Goal: Information Seeking & Learning: Learn about a topic

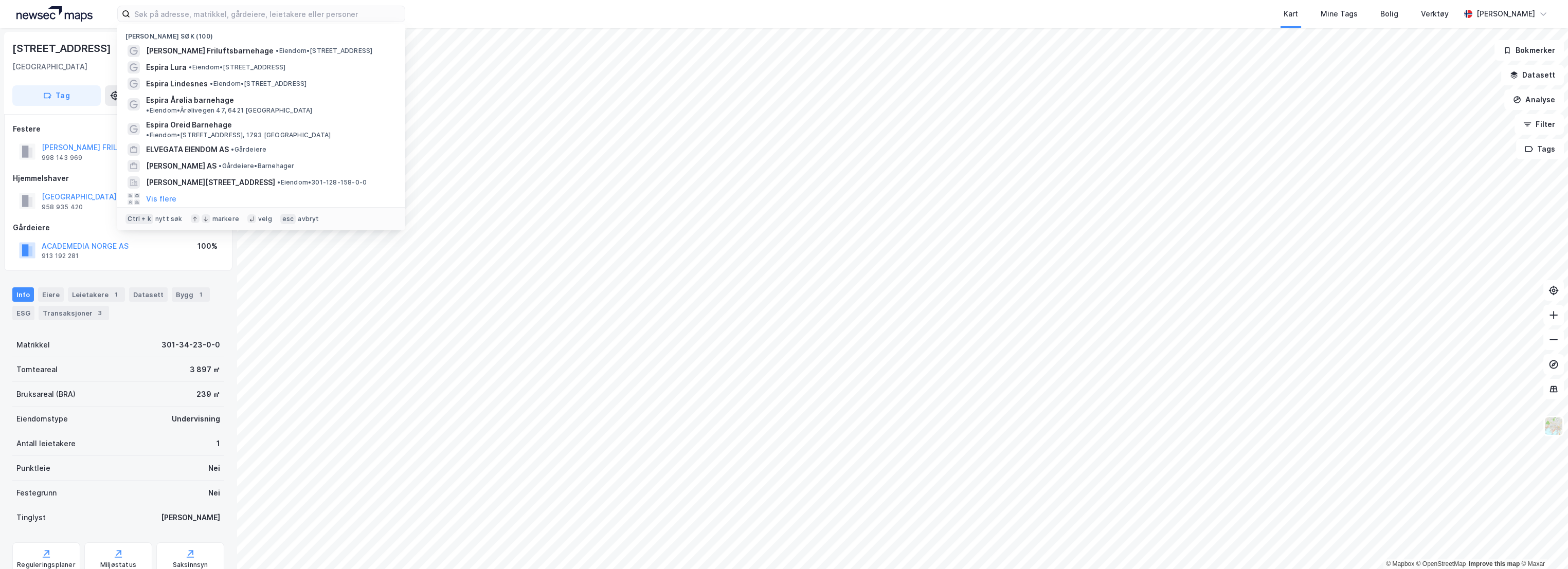
click at [164, 17] on input at bounding box center [267, 13] width 275 height 15
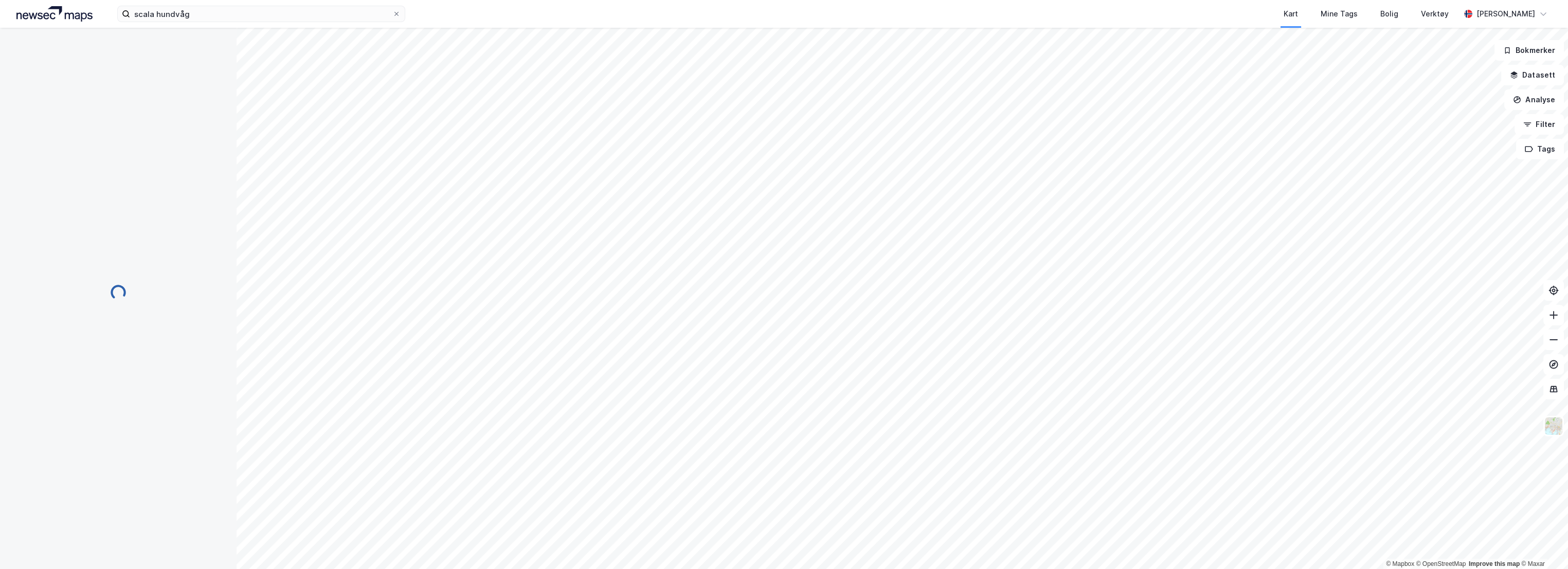
scroll to position [1, 0]
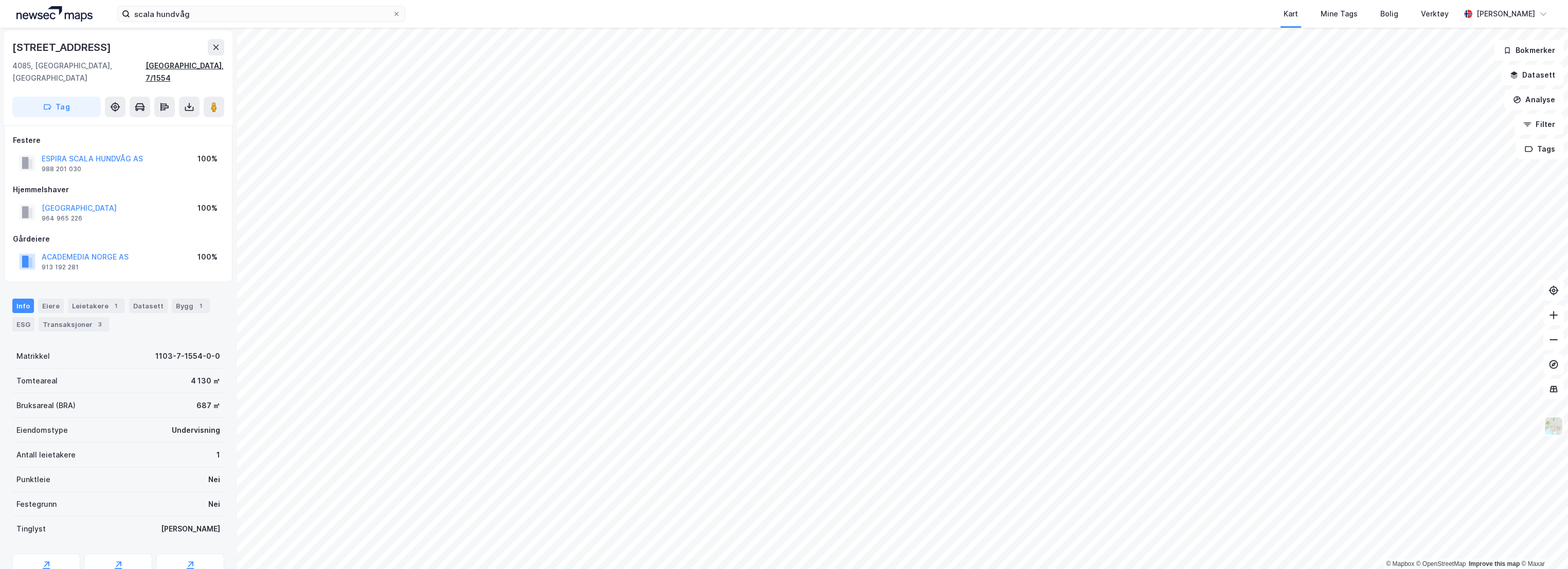
click at [184, 66] on div "[GEOGRAPHIC_DATA], 7/1554" at bounding box center [185, 72] width 79 height 25
drag, startPoint x: 91, startPoint y: 47, endPoint x: 11, endPoint y: 46, distance: 80.0
click at [11, 46] on div "[STREET_ADDRESS], 7/1554 Tag" at bounding box center [118, 78] width 228 height 95
copy div "[STREET_ADDRESS]"
click at [150, 43] on div "[STREET_ADDRESS]" at bounding box center [118, 47] width 212 height 17
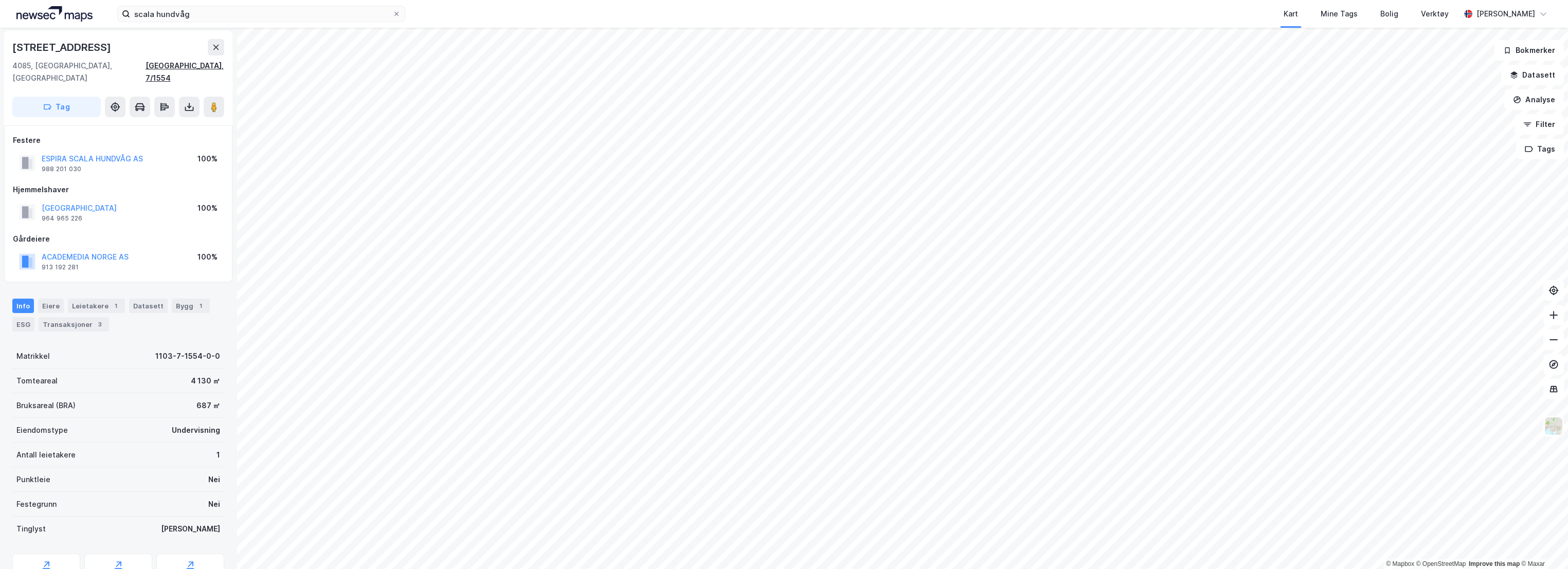
click at [212, 67] on div "[GEOGRAPHIC_DATA], 7/1554" at bounding box center [185, 72] width 79 height 25
drag, startPoint x: 83, startPoint y: 205, endPoint x: 38, endPoint y: 194, distance: 46.3
click at [38, 202] on div "STAVANGER KOMMUNE 964 965 226" at bounding box center [67, 212] width 97 height 21
copy div "STAVANGER KOMMUNE 964 965 226"
drag, startPoint x: 83, startPoint y: 156, endPoint x: 42, endPoint y: 146, distance: 42.2
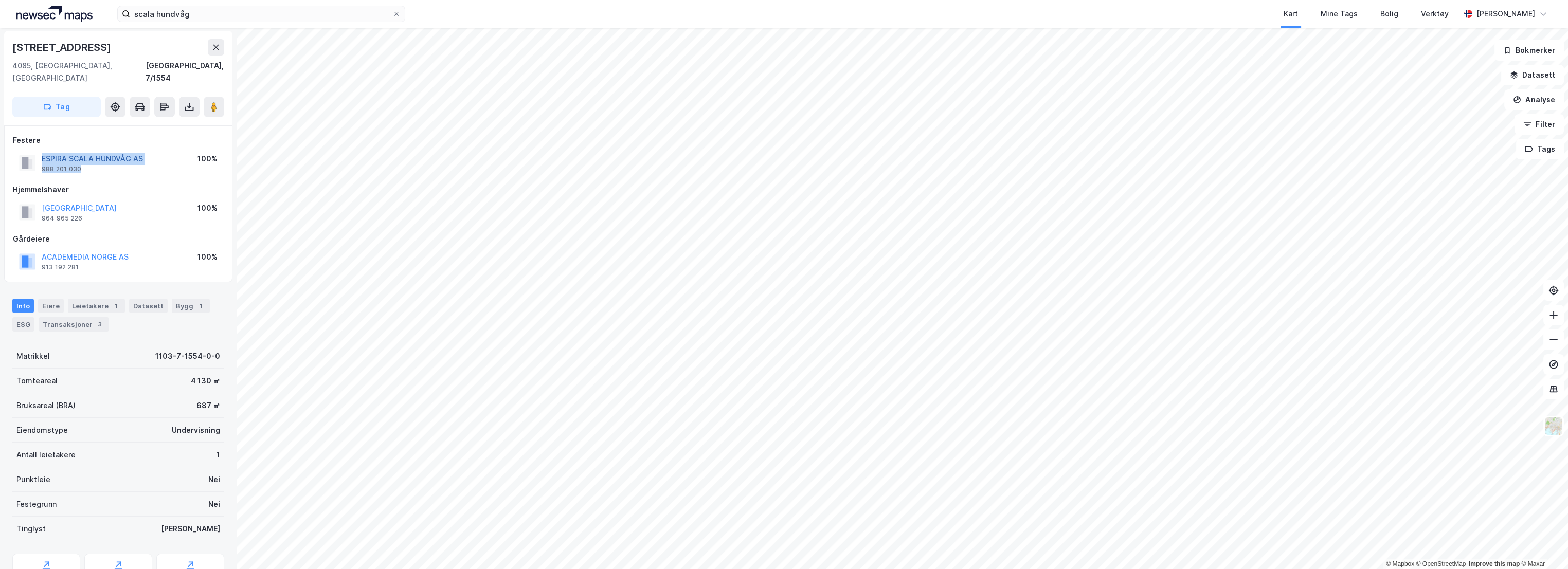
click at [42, 152] on div "ESPIRA SCALA HUNDVÅG AS 988 201 030" at bounding box center [92, 162] width 101 height 21
copy div "ESPIRA SCALA HUNDVÅG AS 988 201 030"
click at [1540, 95] on button "Analyse" at bounding box center [1534, 99] width 60 height 21
click at [1425, 103] on div "Mål avstand" at bounding box center [1444, 100] width 89 height 9
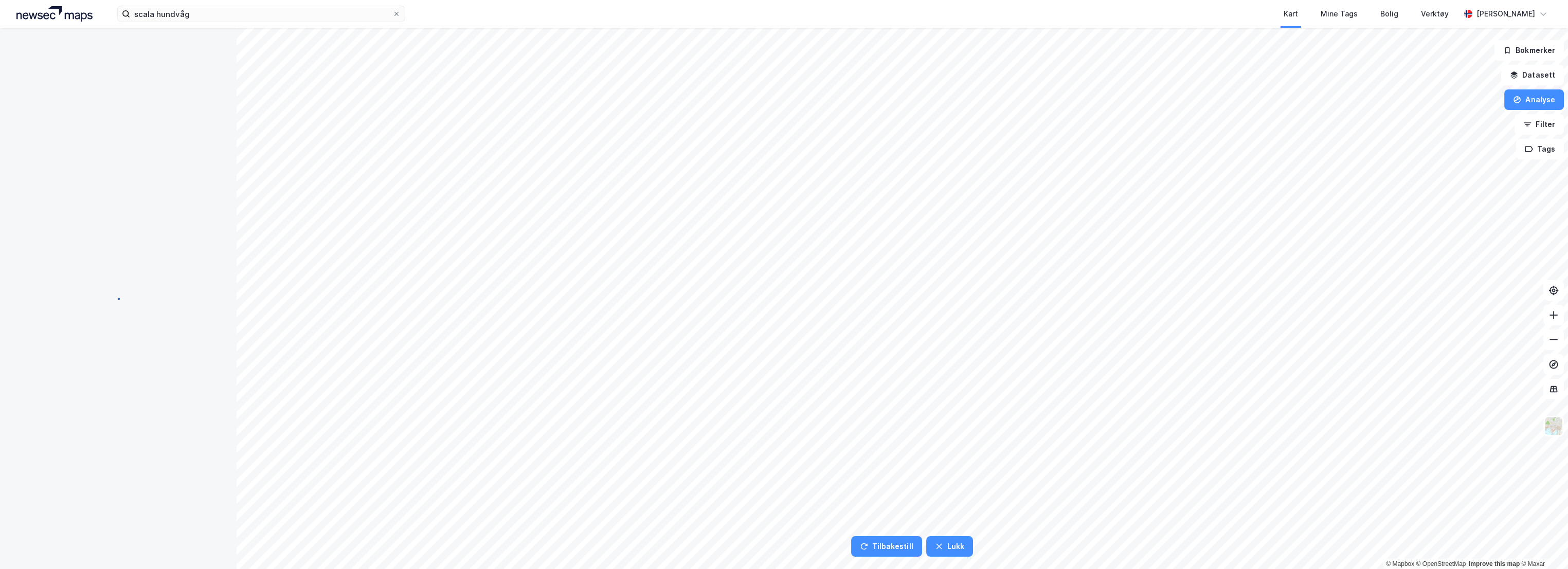
scroll to position [0, 0]
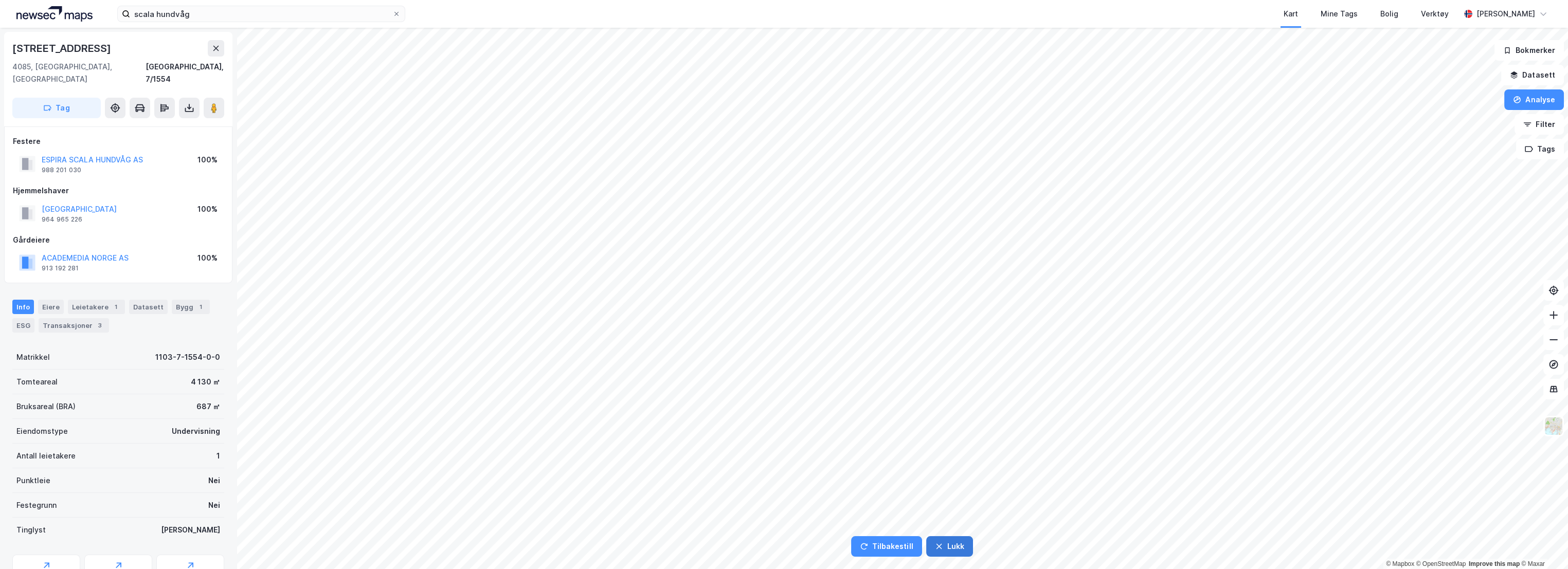
click at [954, 541] on button "Lukk" at bounding box center [950, 546] width 47 height 21
click at [1553, 425] on img at bounding box center [1553, 425] width 19 height 19
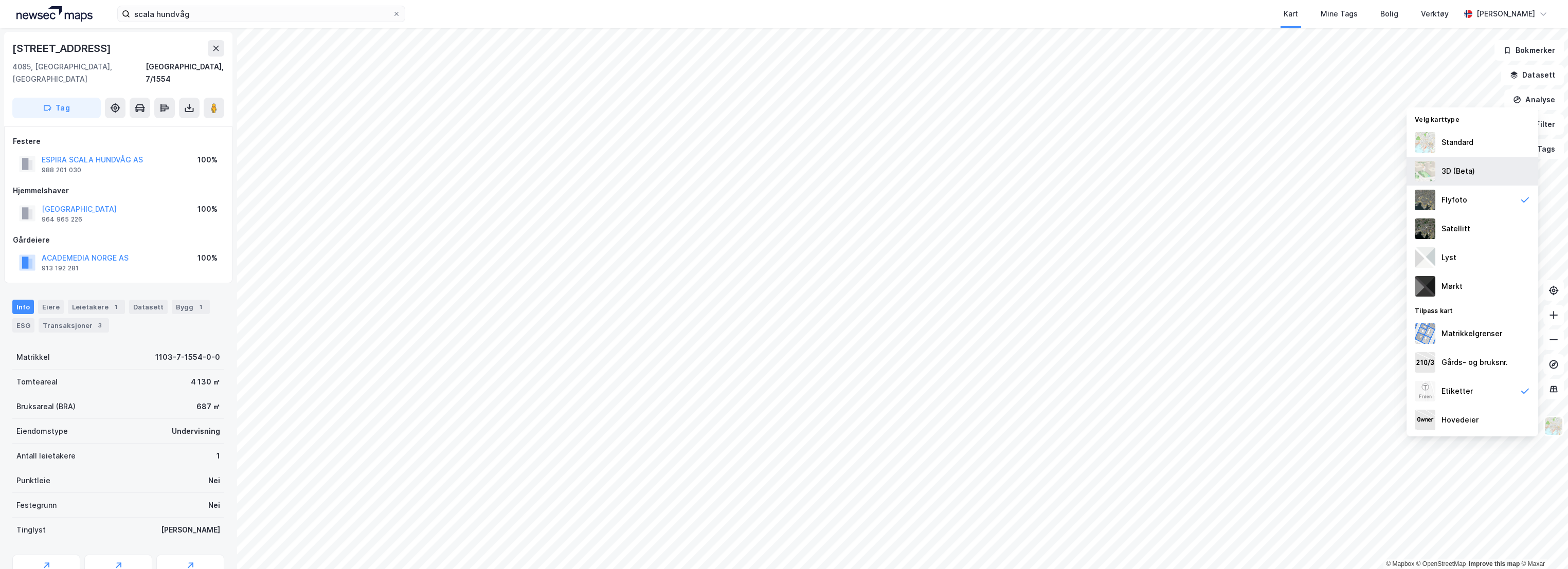
click at [1463, 176] on div "3D (Beta)" at bounding box center [1458, 171] width 34 height 12
click at [28, 317] on div "ESG" at bounding box center [23, 323] width 22 height 14
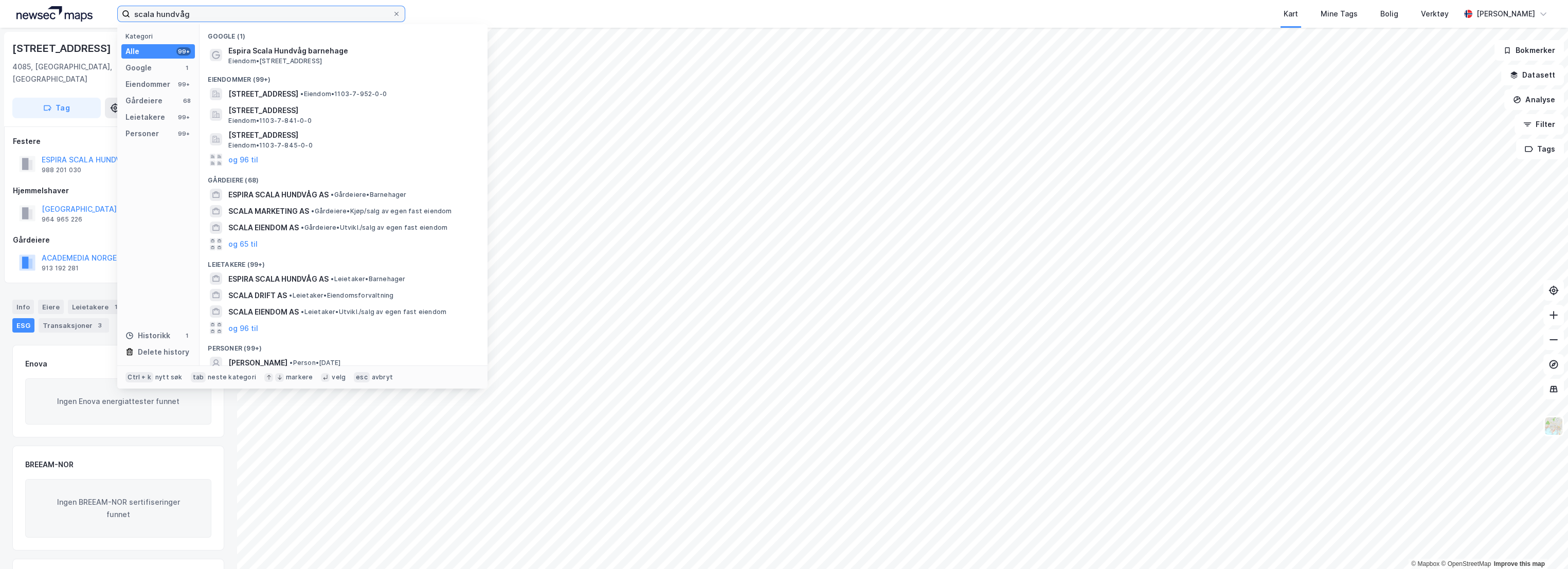
click at [208, 12] on input "scala hundvåg" at bounding box center [261, 13] width 262 height 15
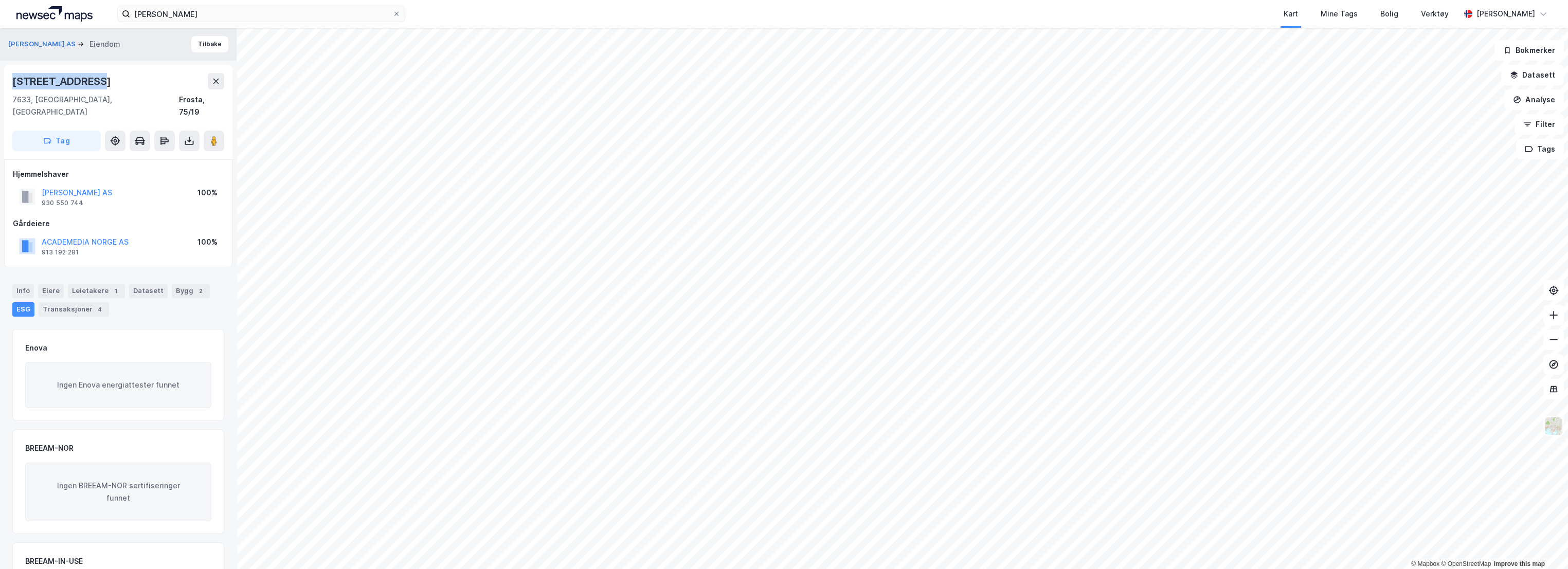
drag, startPoint x: 100, startPoint y: 80, endPoint x: 12, endPoint y: 82, distance: 88.0
click at [12, 82] on div "[STREET_ADDRESS]" at bounding box center [118, 111] width 228 height 95
copy div "[STREET_ADDRESS]"
click at [197, 99] on div "Frosta, 75/19" at bounding box center [201, 105] width 45 height 25
click at [28, 284] on div "Info" at bounding box center [23, 291] width 21 height 14
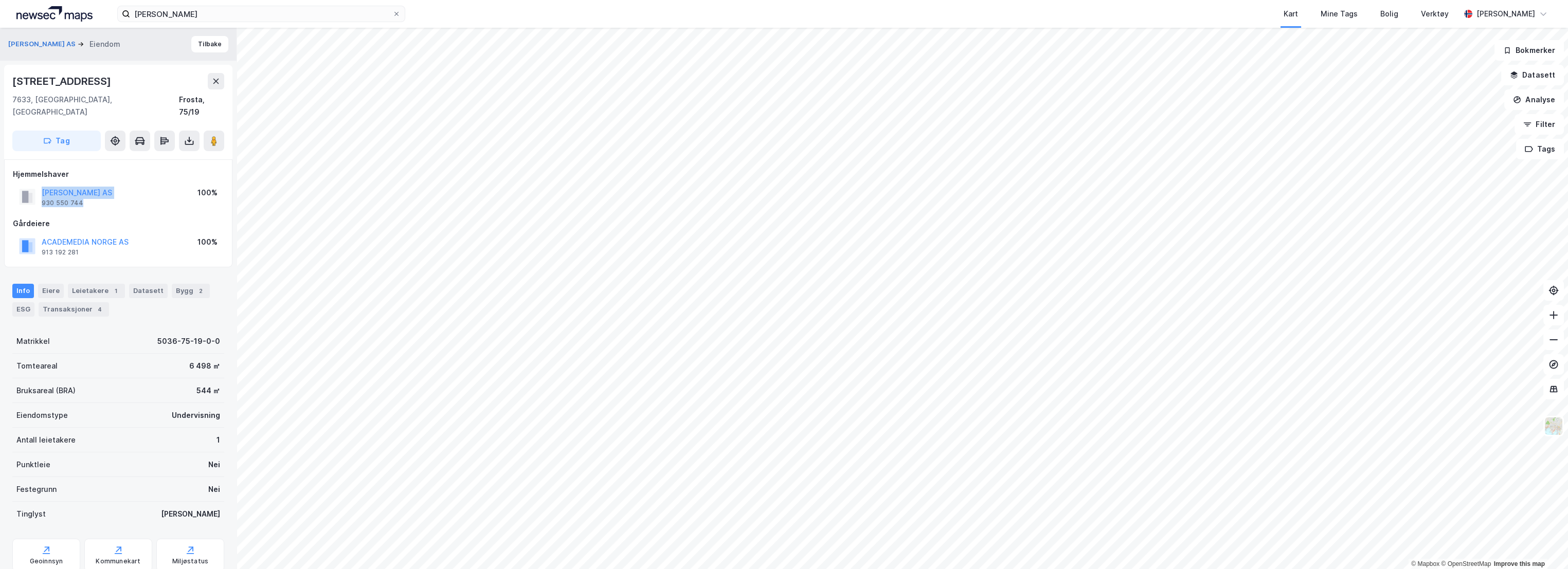
drag, startPoint x: 75, startPoint y: 189, endPoint x: 40, endPoint y: 176, distance: 37.3
click at [40, 187] on div "[PERSON_NAME] AS 930 550 744" at bounding box center [65, 197] width 93 height 21
copy div "[PERSON_NAME] AS 930 550 744"
click at [1545, 76] on button "Datasett" at bounding box center [1532, 74] width 62 height 21
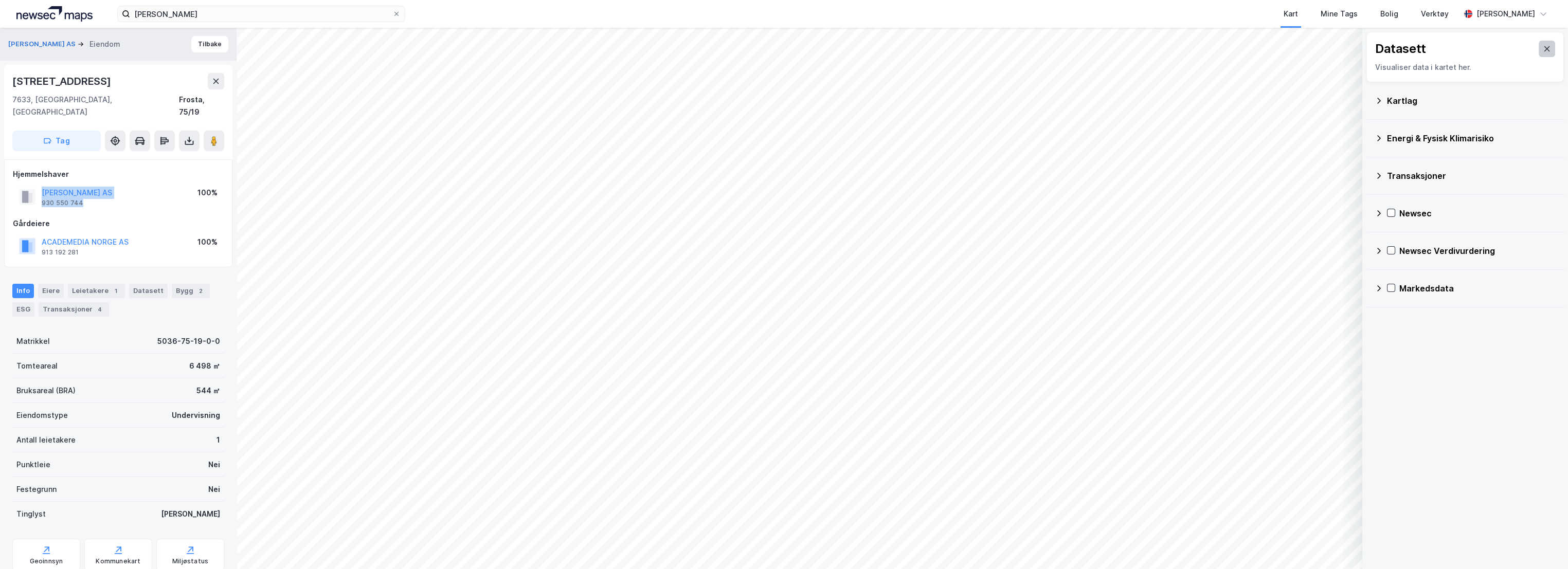
click at [1542, 50] on icon at bounding box center [1547, 49] width 8 height 8
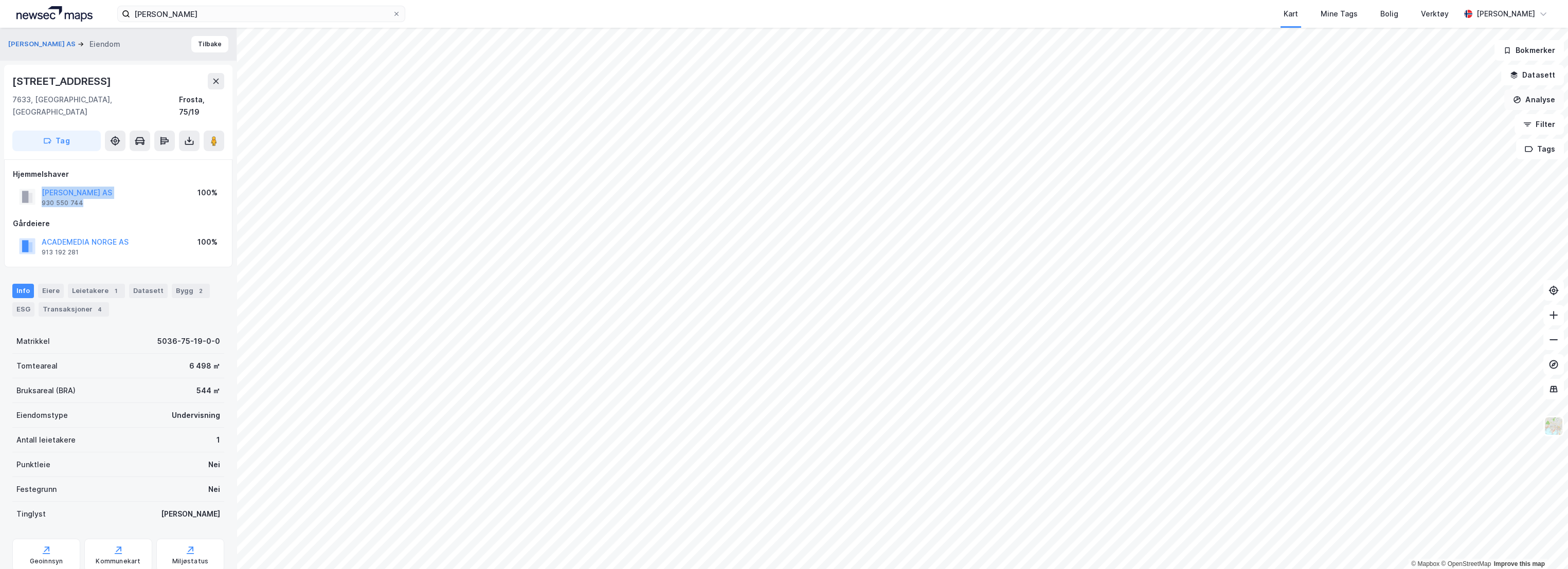
click at [1548, 99] on button "Analyse" at bounding box center [1534, 99] width 60 height 21
click at [1426, 101] on div "Mål avstand" at bounding box center [1444, 100] width 89 height 9
click at [938, 546] on icon "button" at bounding box center [939, 546] width 8 height 8
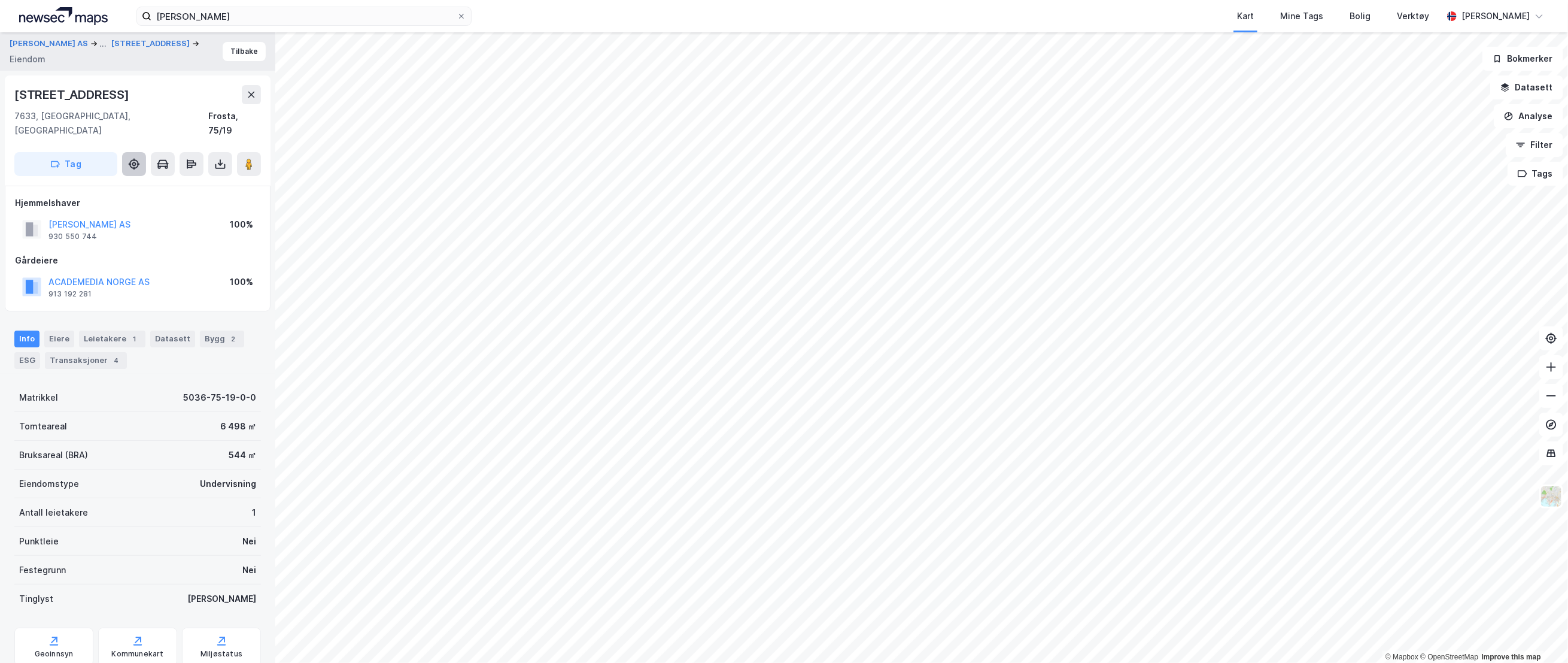
click at [133, 158] on icon at bounding box center [134, 163] width 12 height 12
click at [1556, 494] on img at bounding box center [1551, 496] width 23 height 23
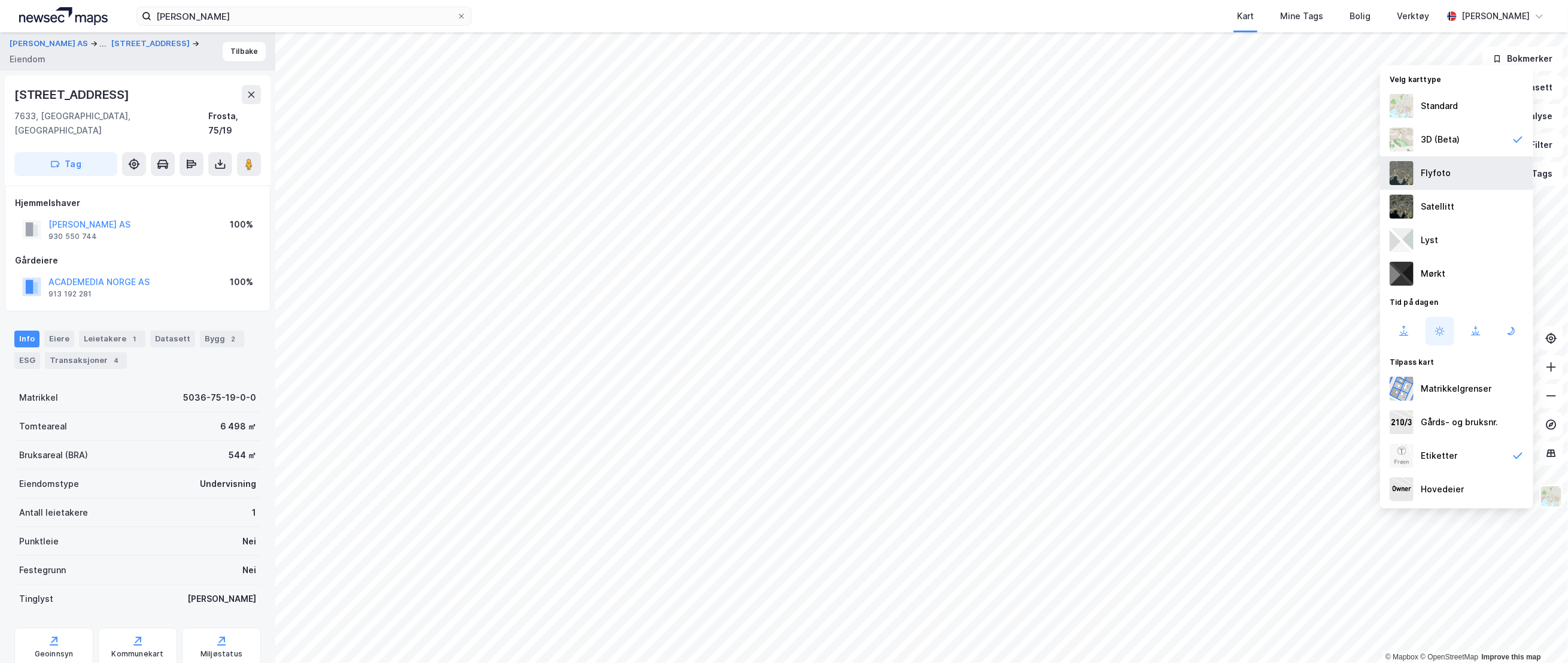
click at [1451, 168] on div "Flyfoto" at bounding box center [1457, 173] width 153 height 34
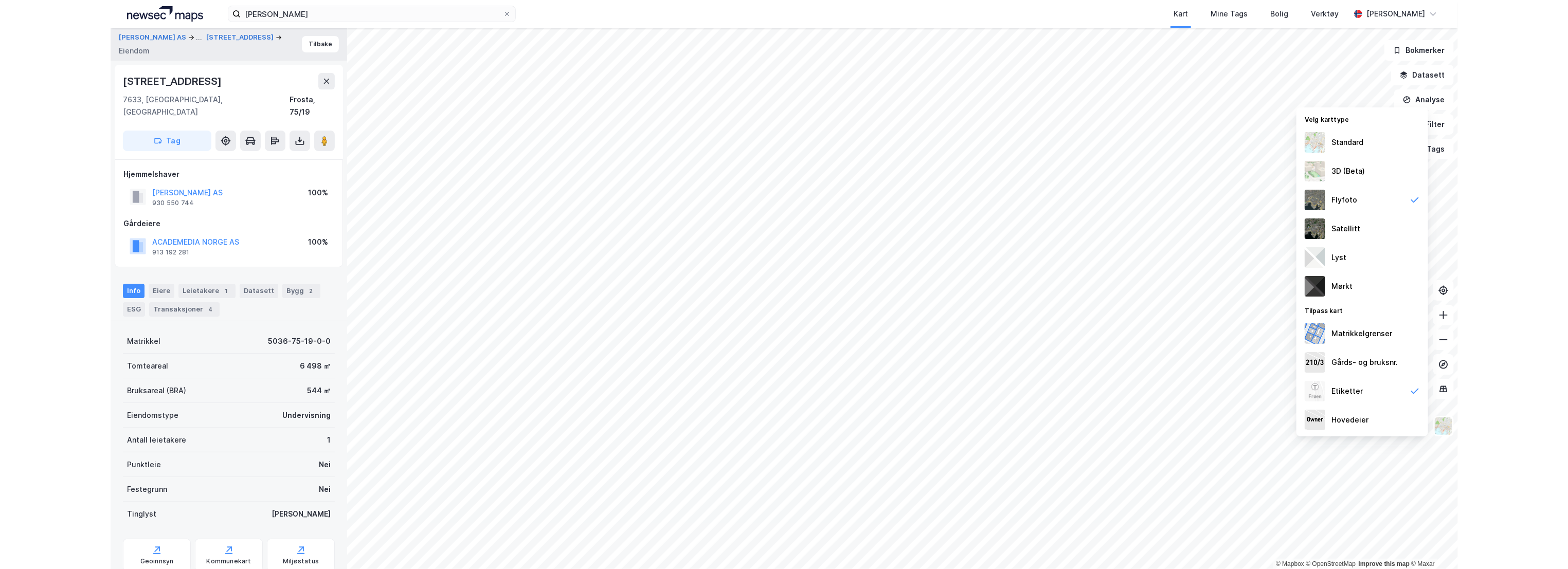
scroll to position [1, 0]
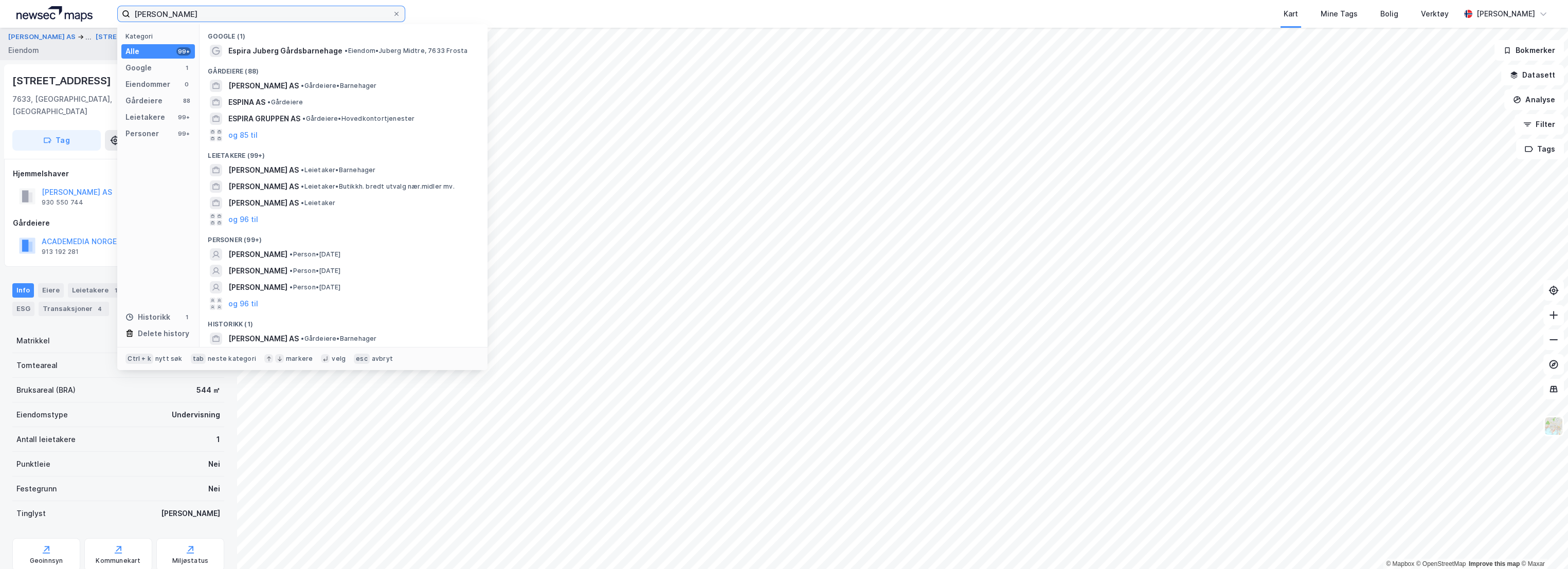
click at [216, 15] on input "[PERSON_NAME]" at bounding box center [261, 13] width 262 height 15
click at [175, 19] on input "[PERSON_NAME]" at bounding box center [261, 13] width 262 height 15
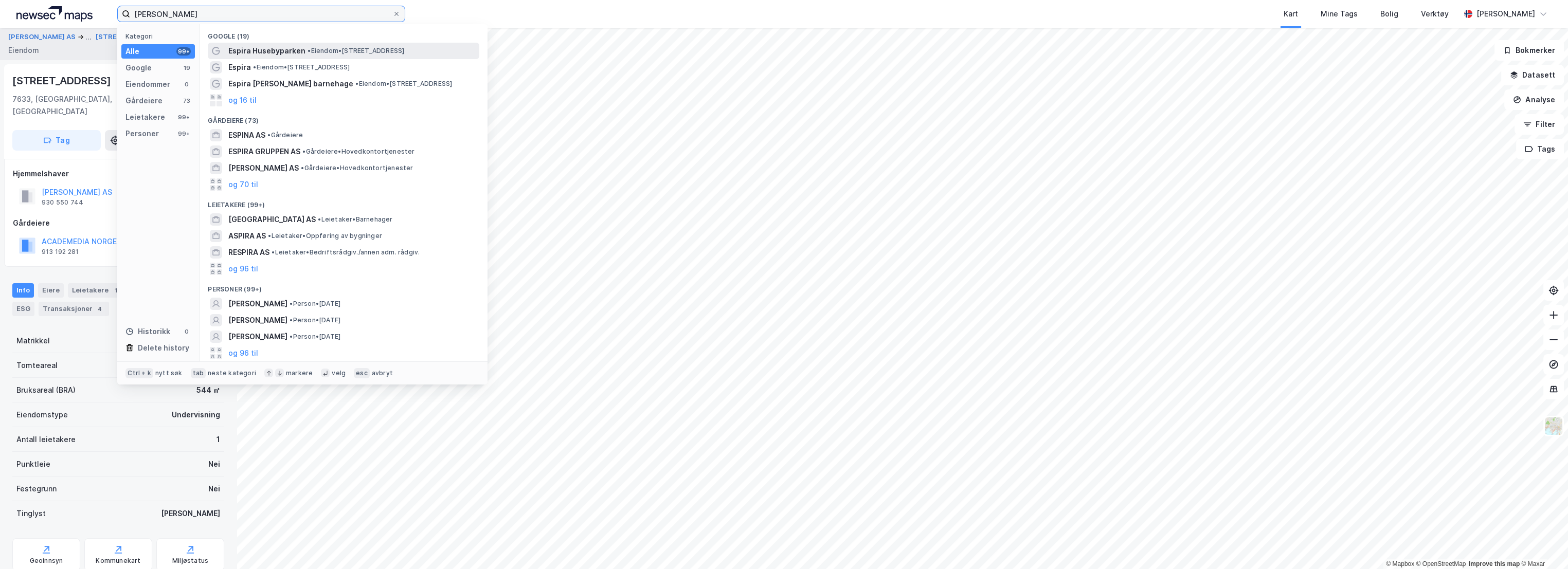
type input "[PERSON_NAME]"
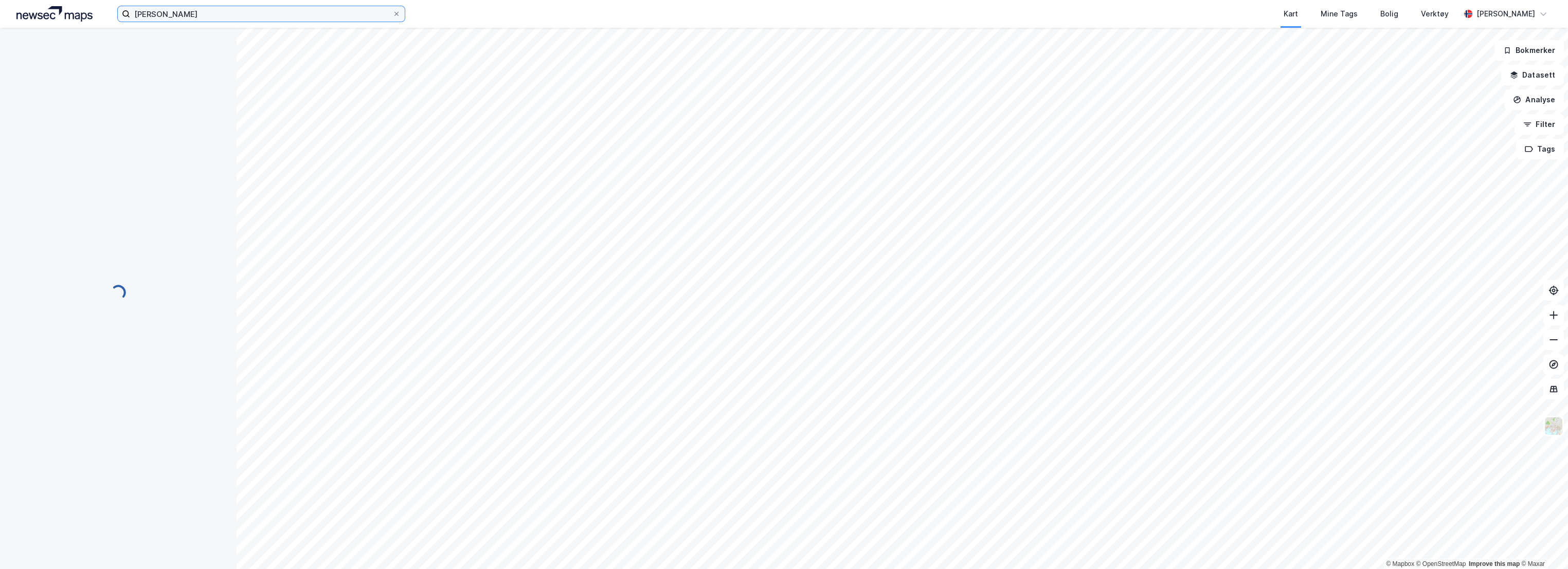
scroll to position [1, 0]
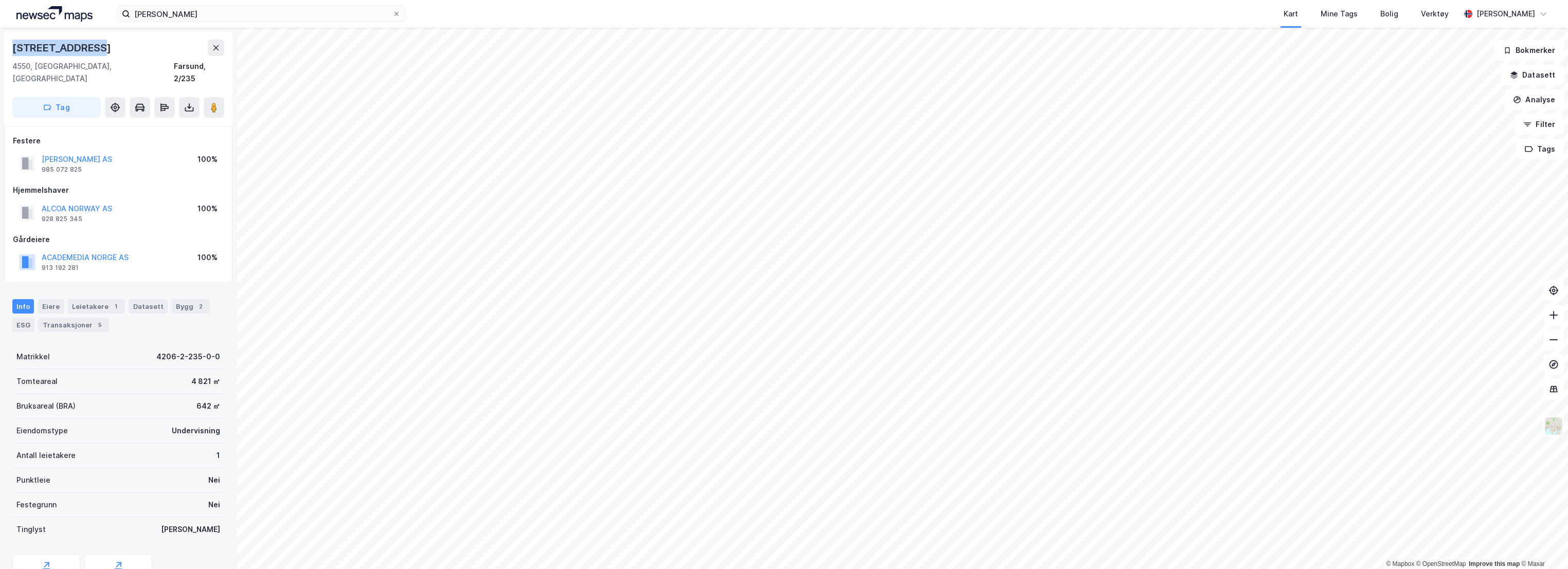
drag, startPoint x: 102, startPoint y: 47, endPoint x: 12, endPoint y: 46, distance: 90.0
click at [12, 46] on div "[STREET_ADDRESS], [GEOGRAPHIC_DATA], Agder Farsund, 2/235 Tag" at bounding box center [118, 79] width 228 height 95
copy div "[STREET_ADDRESS]"
click at [1549, 105] on button "Analyse" at bounding box center [1534, 99] width 60 height 21
click at [1442, 96] on div "Mål avstand" at bounding box center [1444, 100] width 89 height 9
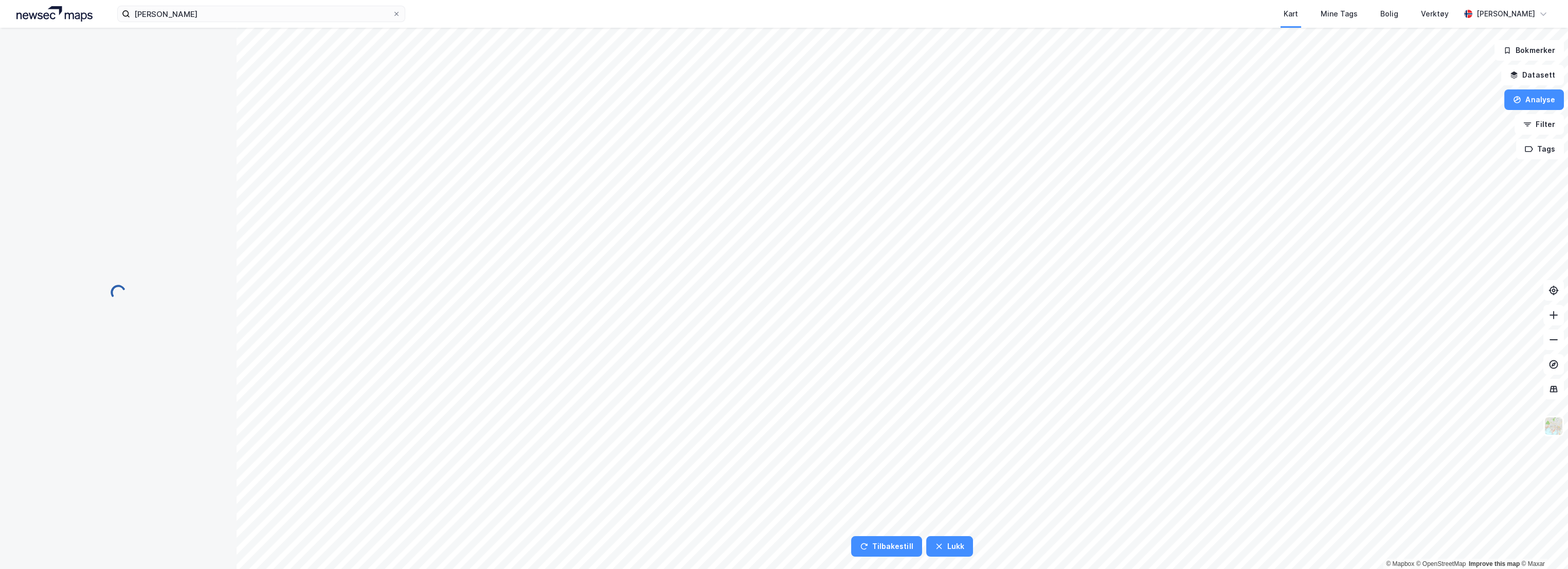
scroll to position [0, 0]
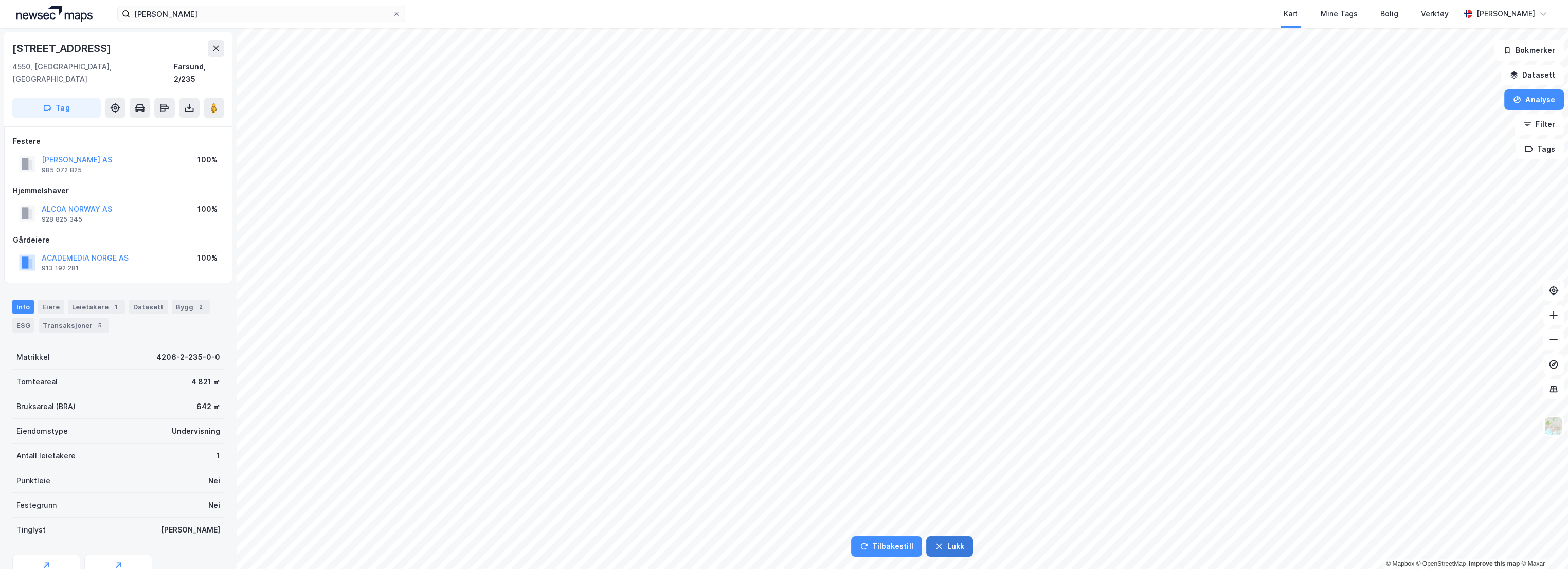
click at [945, 546] on button "Lukk" at bounding box center [950, 546] width 47 height 21
click at [17, 318] on div "ESG" at bounding box center [23, 325] width 22 height 14
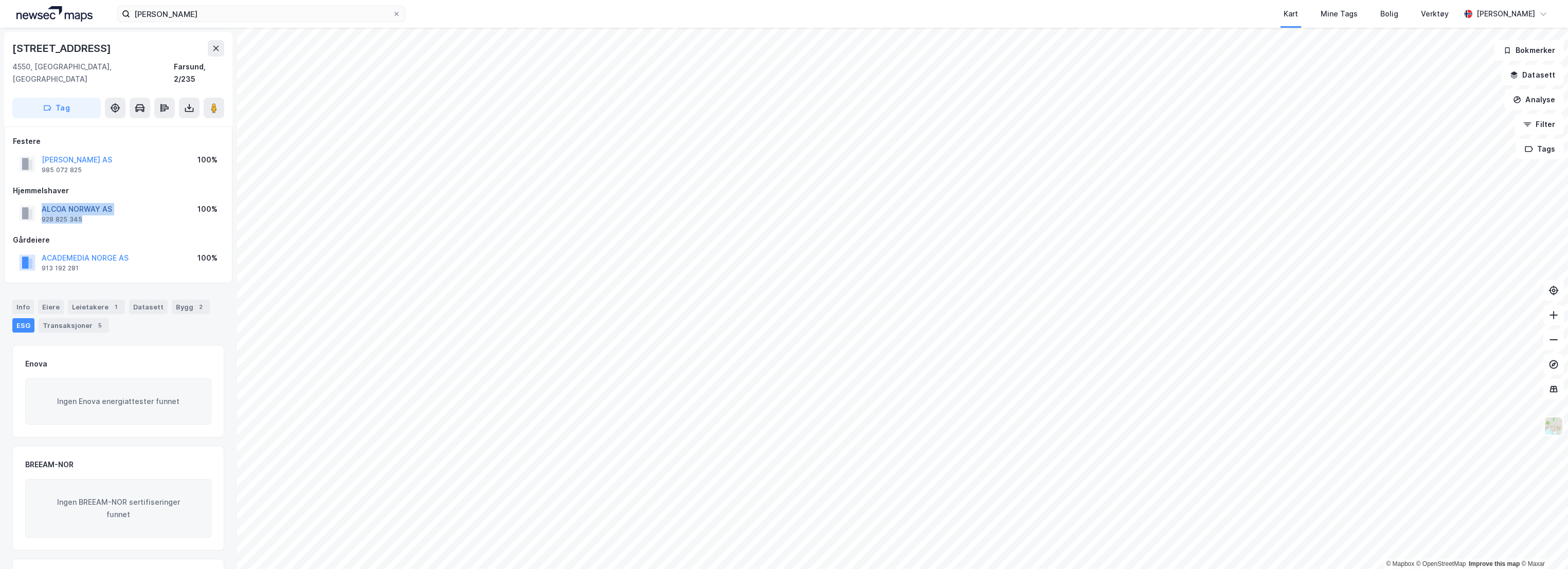
drag, startPoint x: 87, startPoint y: 208, endPoint x: 42, endPoint y: 196, distance: 46.6
click at [42, 203] on div "ALCOA NORWAY AS 928 825 345" at bounding box center [77, 213] width 71 height 21
copy div "ALCOA NORWAY AS 928 825 345"
click at [185, 299] on div "Bygg 2" at bounding box center [191, 306] width 38 height 14
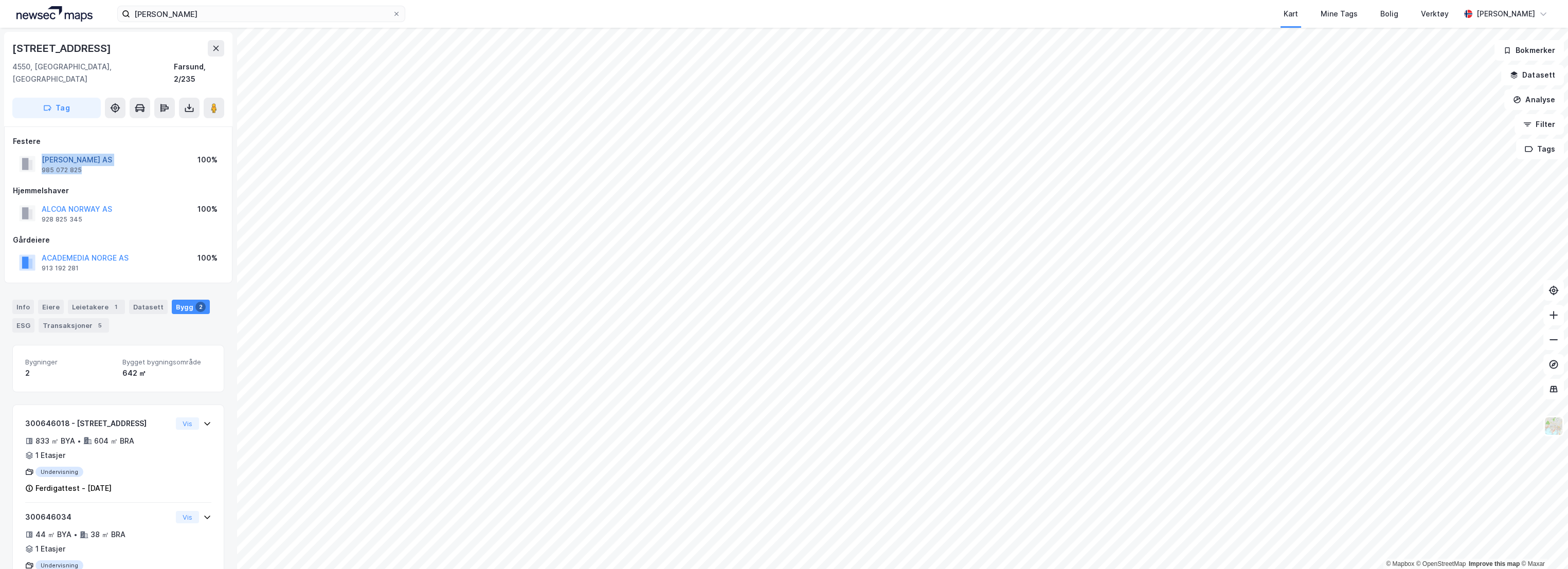
drag, startPoint x: 87, startPoint y: 157, endPoint x: 43, endPoint y: 148, distance: 44.9
click at [43, 154] on div "ESPIRA BARNEHAGER AS 985 072 825" at bounding box center [77, 164] width 71 height 21
copy div "ESPIRA BARNEHAGER AS 985 072 825"
click at [12, 299] on div "Info" at bounding box center [23, 306] width 21 height 14
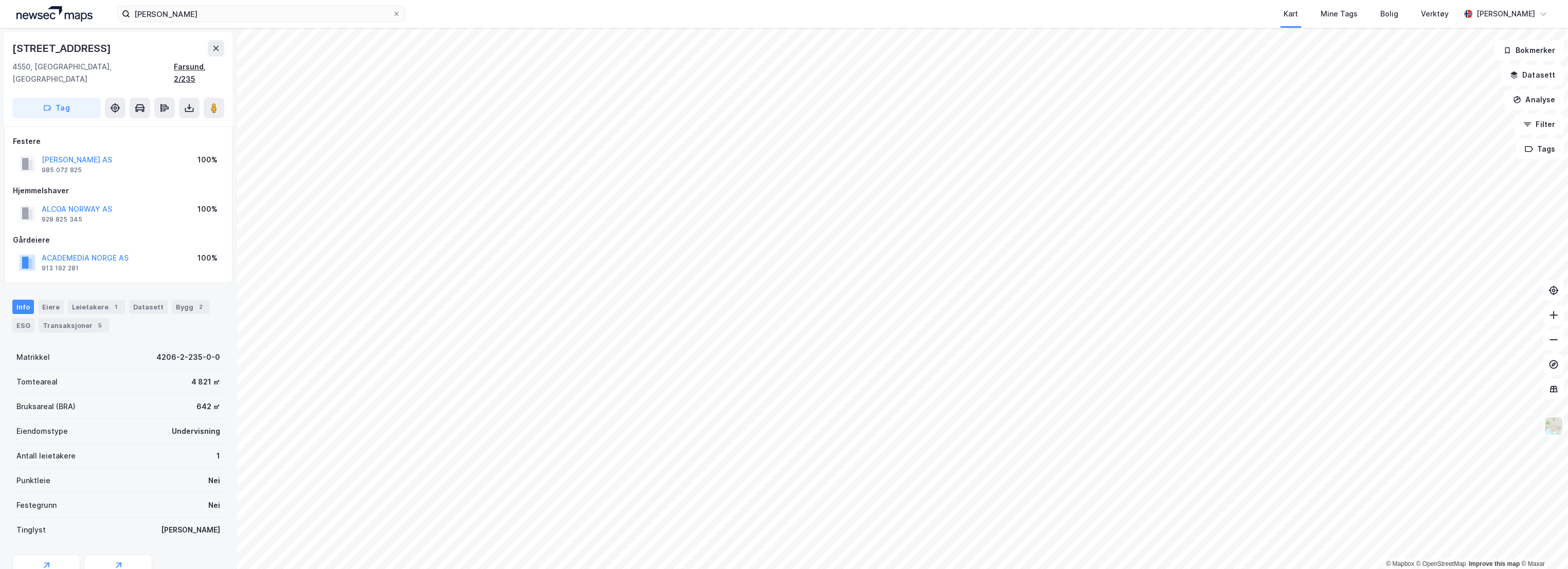
click at [174, 64] on div "Farsund, 2/235" at bounding box center [199, 72] width 50 height 25
click at [1544, 71] on button "Datasett" at bounding box center [1532, 74] width 62 height 21
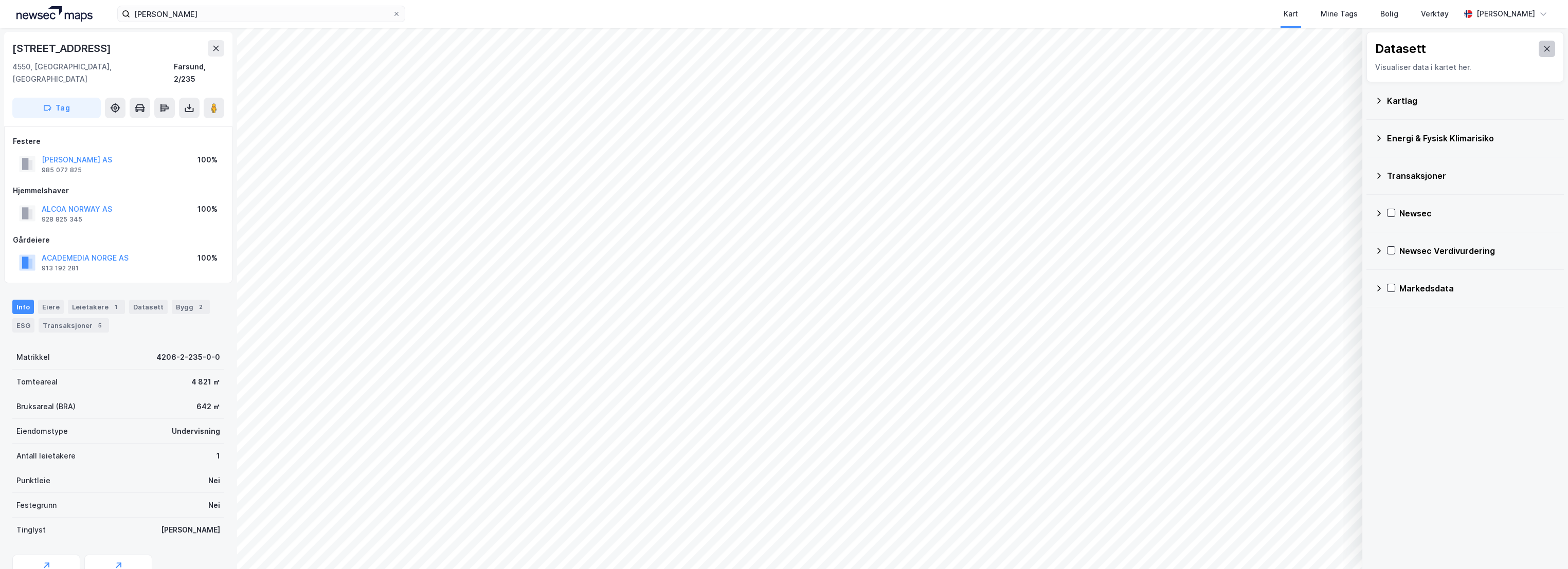
click at [1542, 50] on icon at bounding box center [1547, 49] width 8 height 8
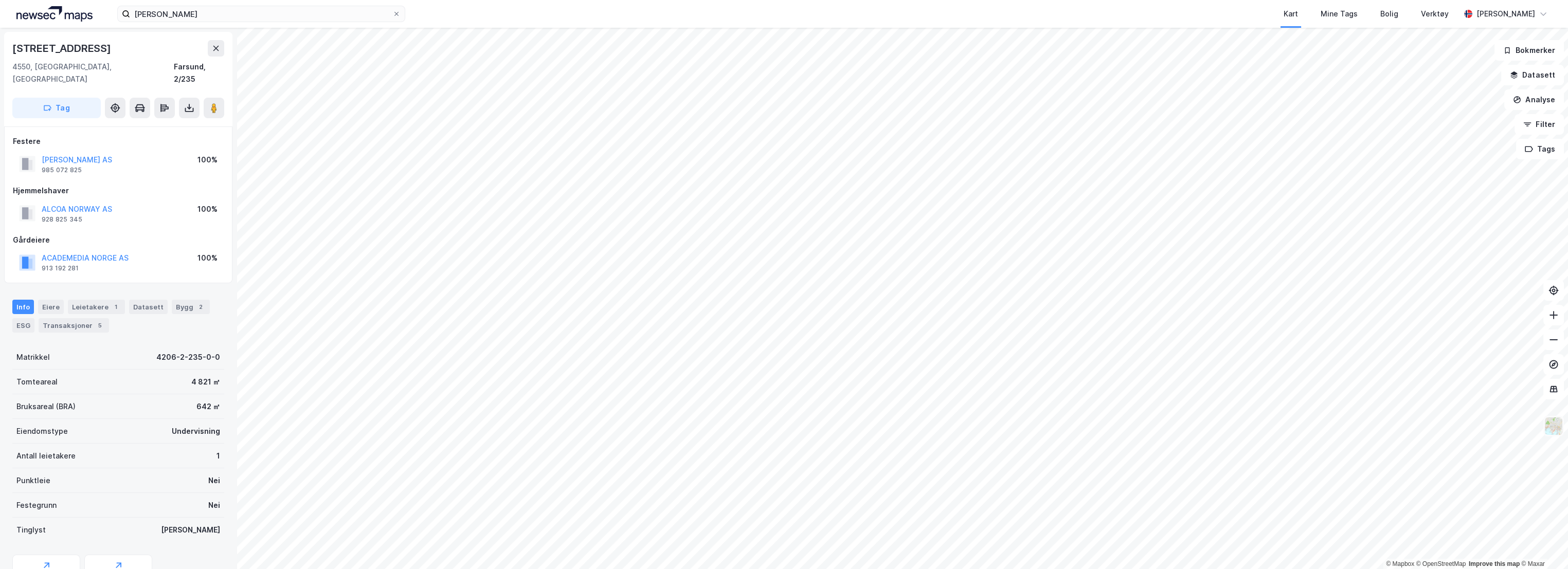
click at [1559, 429] on img at bounding box center [1553, 425] width 19 height 19
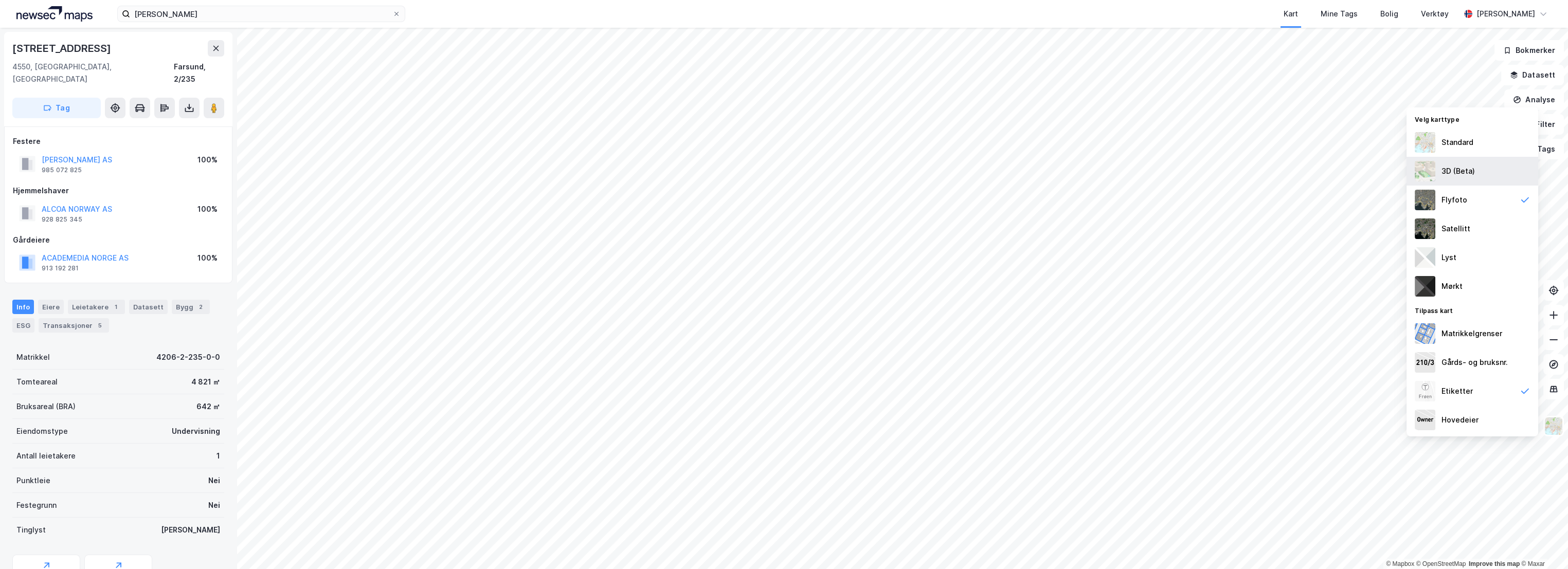
click at [1469, 168] on div "3D (Beta)" at bounding box center [1458, 171] width 34 height 12
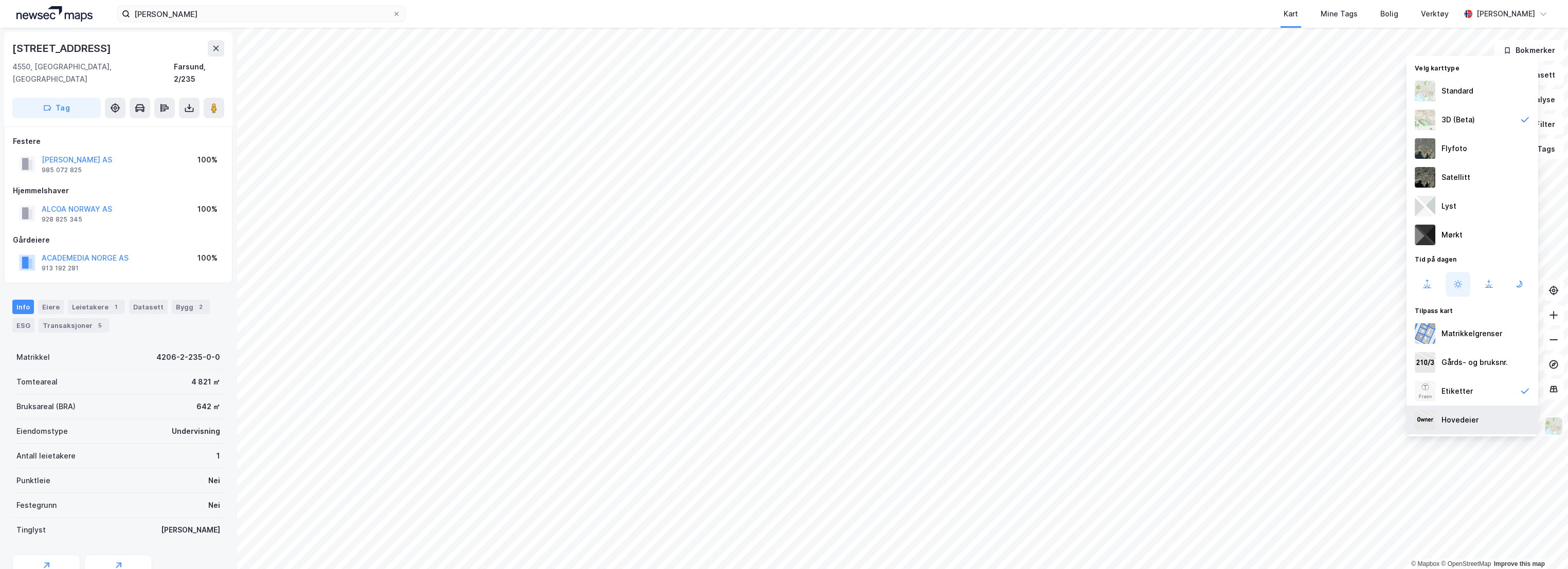
scroll to position [1, 0]
click at [1551, 431] on img at bounding box center [1553, 425] width 19 height 19
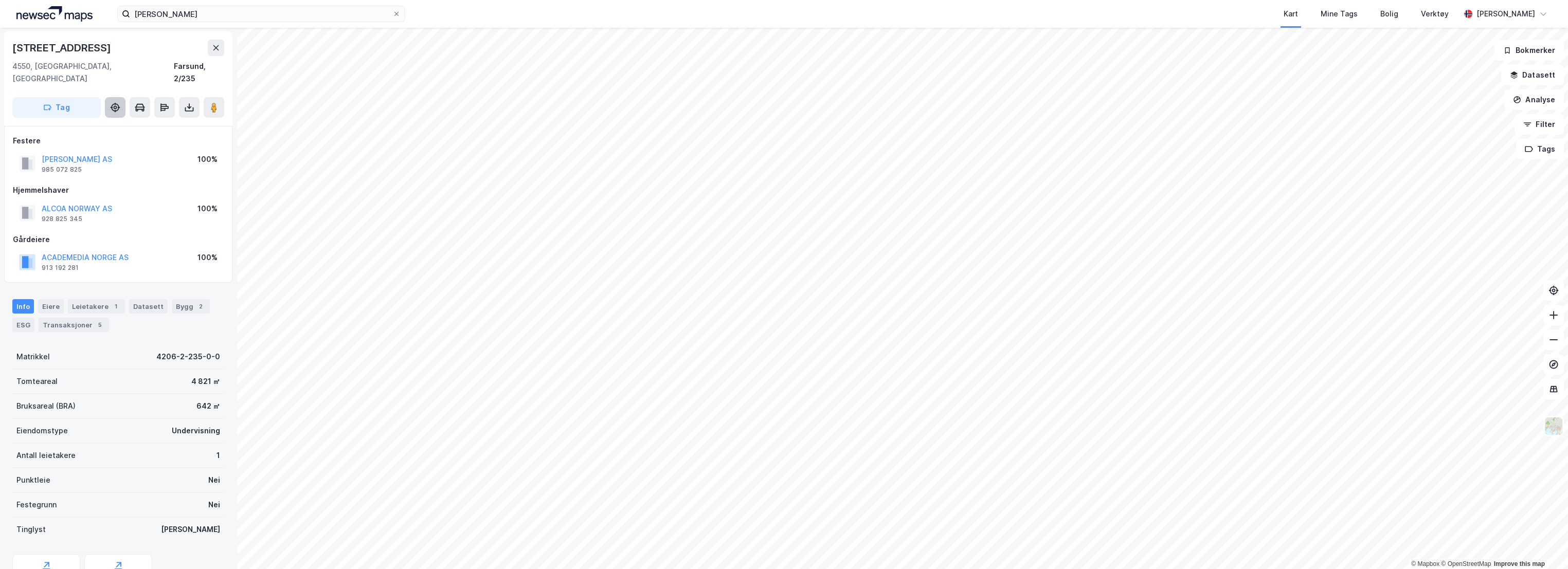
click at [117, 102] on icon at bounding box center [115, 107] width 10 height 10
drag, startPoint x: 101, startPoint y: 47, endPoint x: 14, endPoint y: 50, distance: 87.1
click at [14, 50] on div "[STREET_ADDRESS]" at bounding box center [118, 48] width 212 height 17
copy div "[STREET_ADDRESS]"
click at [132, 52] on div "[STREET_ADDRESS]" at bounding box center [118, 48] width 212 height 17
